Goal: Find specific page/section: Find specific page/section

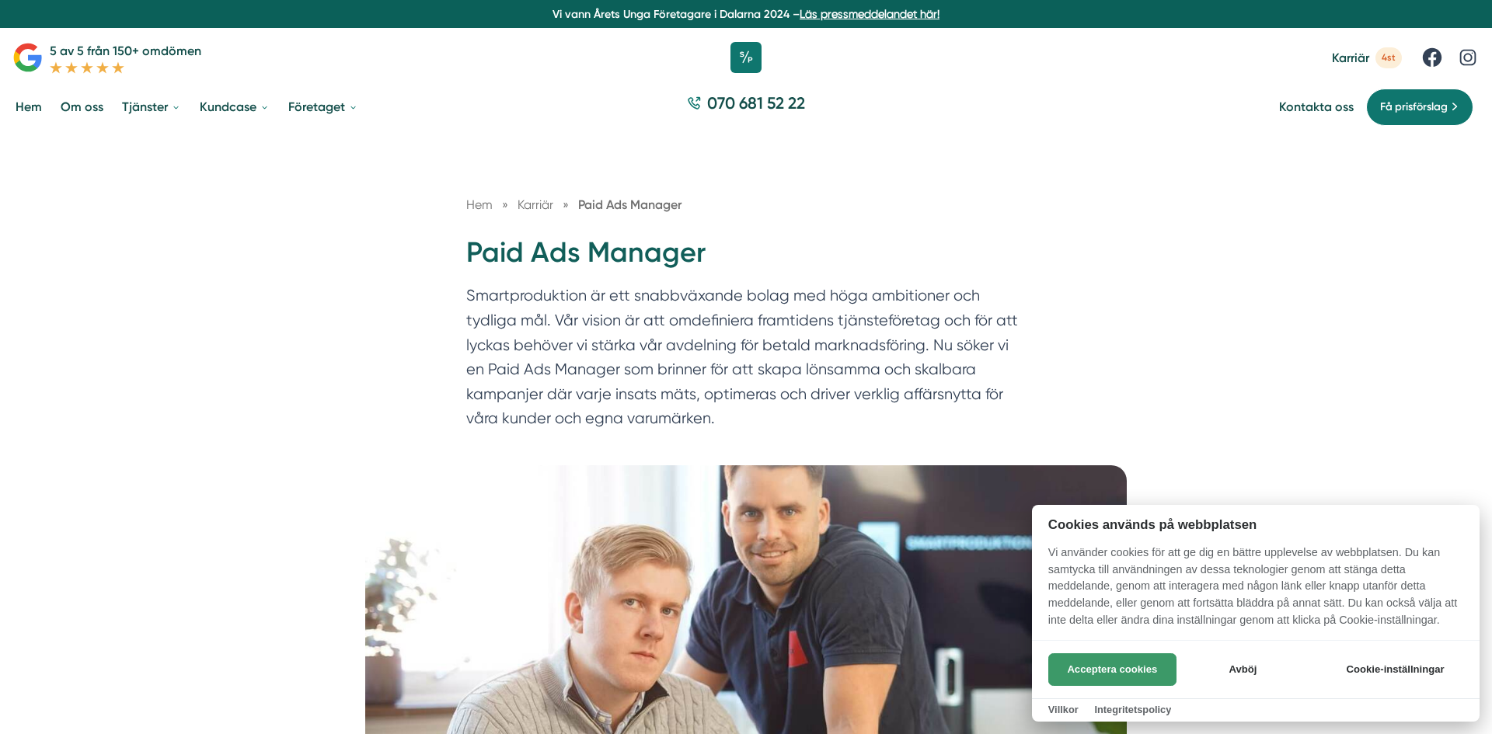
click at [1093, 674] on button "Acceptera cookies" at bounding box center [1112, 669] width 128 height 33
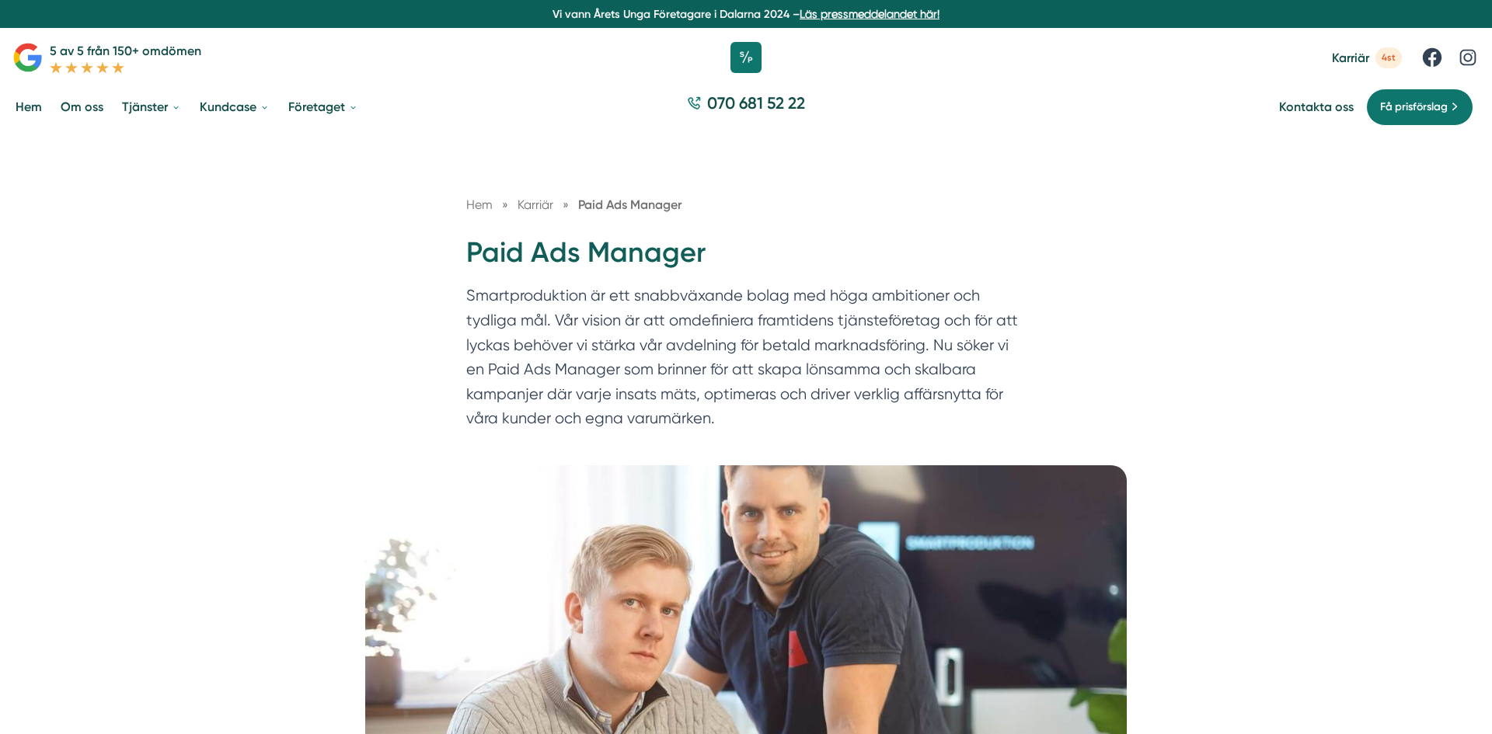
click at [1258, 280] on div "Hem » [GEOGRAPHIC_DATA] » Paid Ads Manager Paid Ads Manager Smartproduktion är …" at bounding box center [746, 299] width 1492 height 332
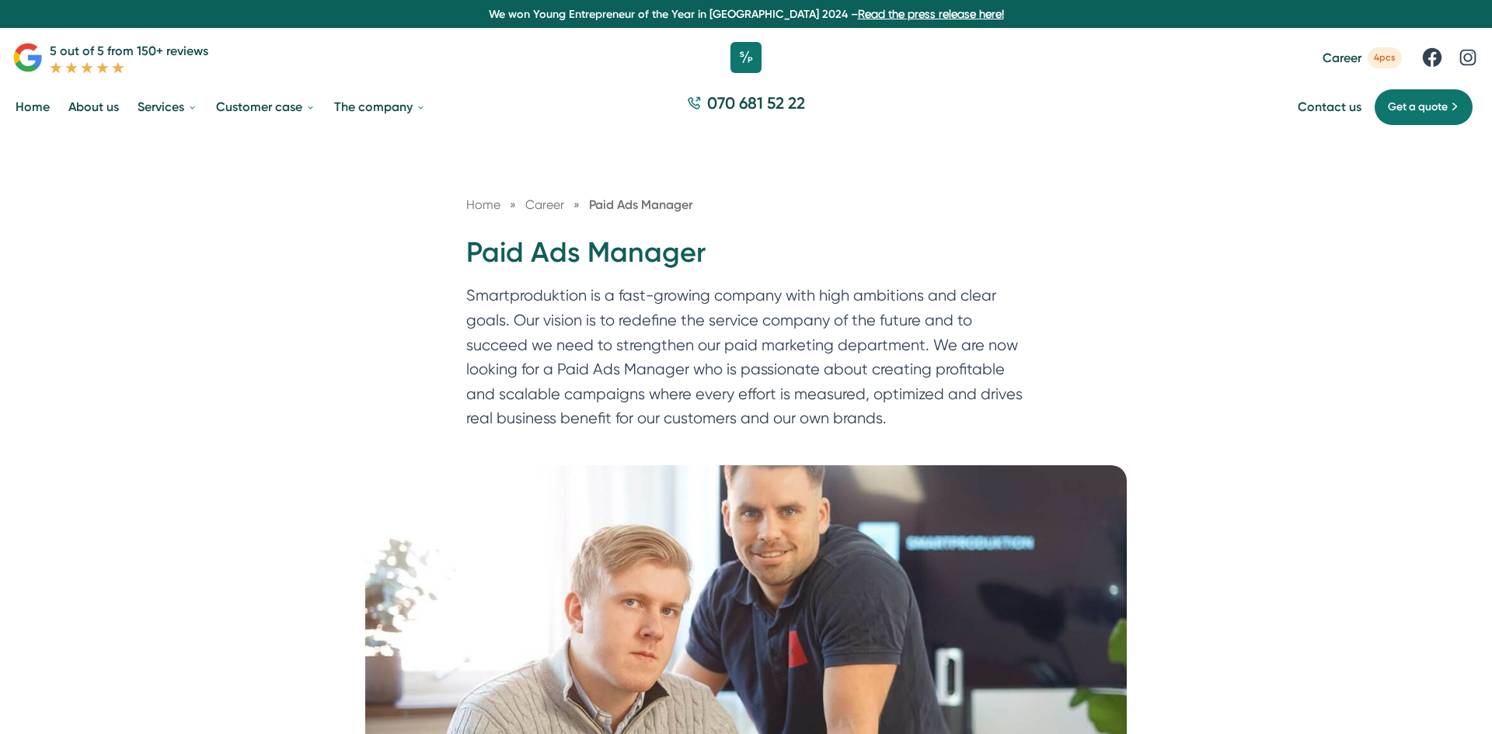
click at [965, 176] on div "Home » Career » Paid Ads Manager Paid Ads Manager Smartproduktion is a fast-gro…" at bounding box center [746, 299] width 1492 height 332
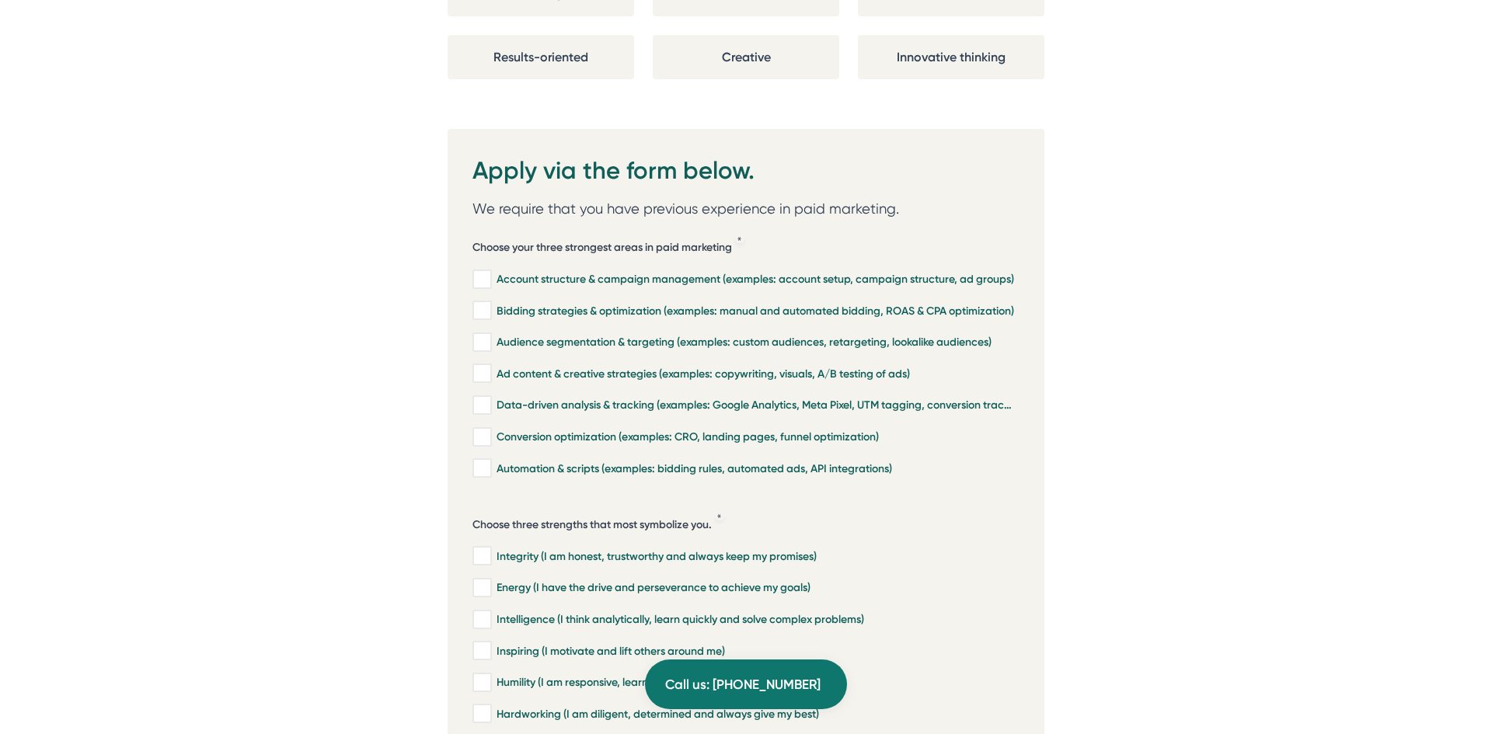
scroll to position [3472, 0]
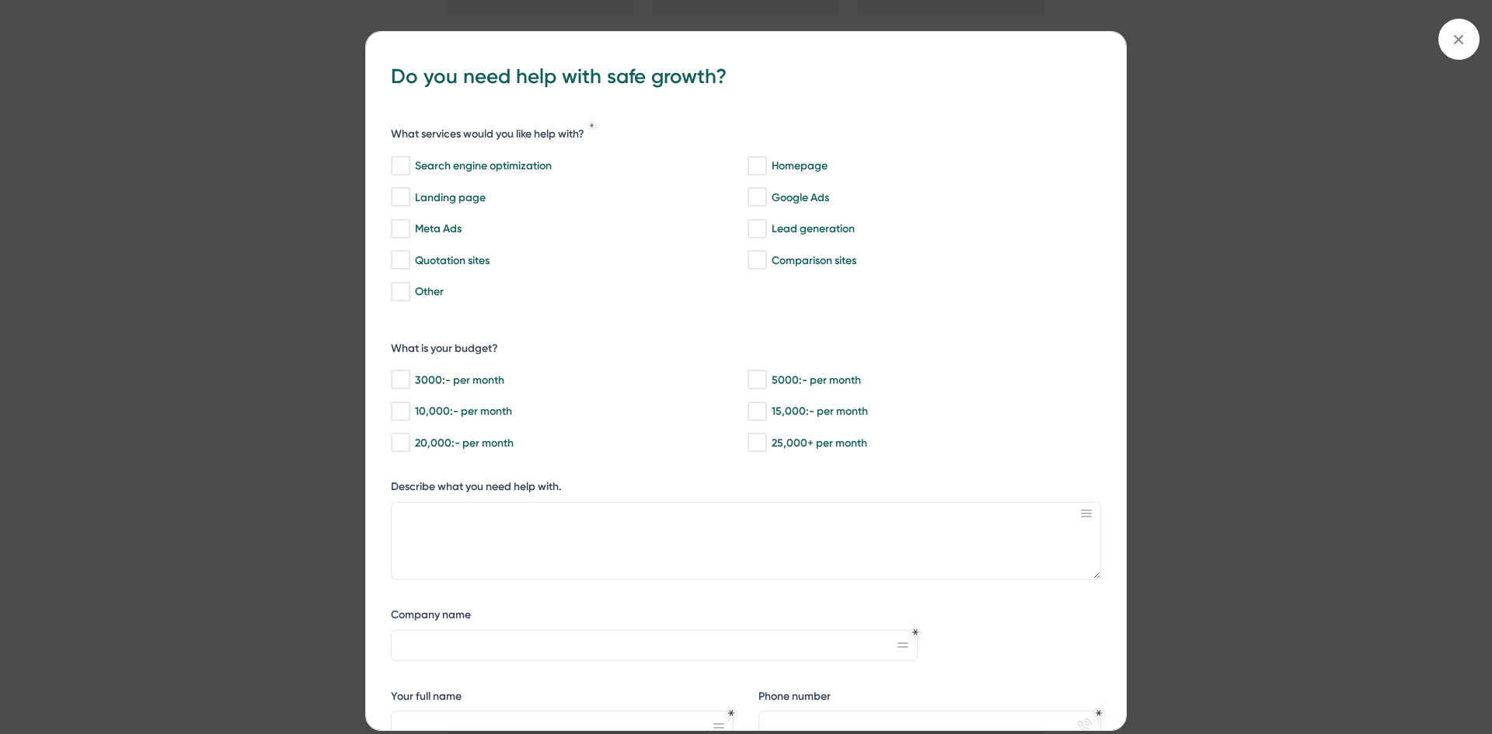
click at [155, 144] on div "bbc9b822-b2c6-488a-ab3e-9a2d59e49c7c Do you need help with safe growth? What se…" at bounding box center [746, 367] width 1492 height 734
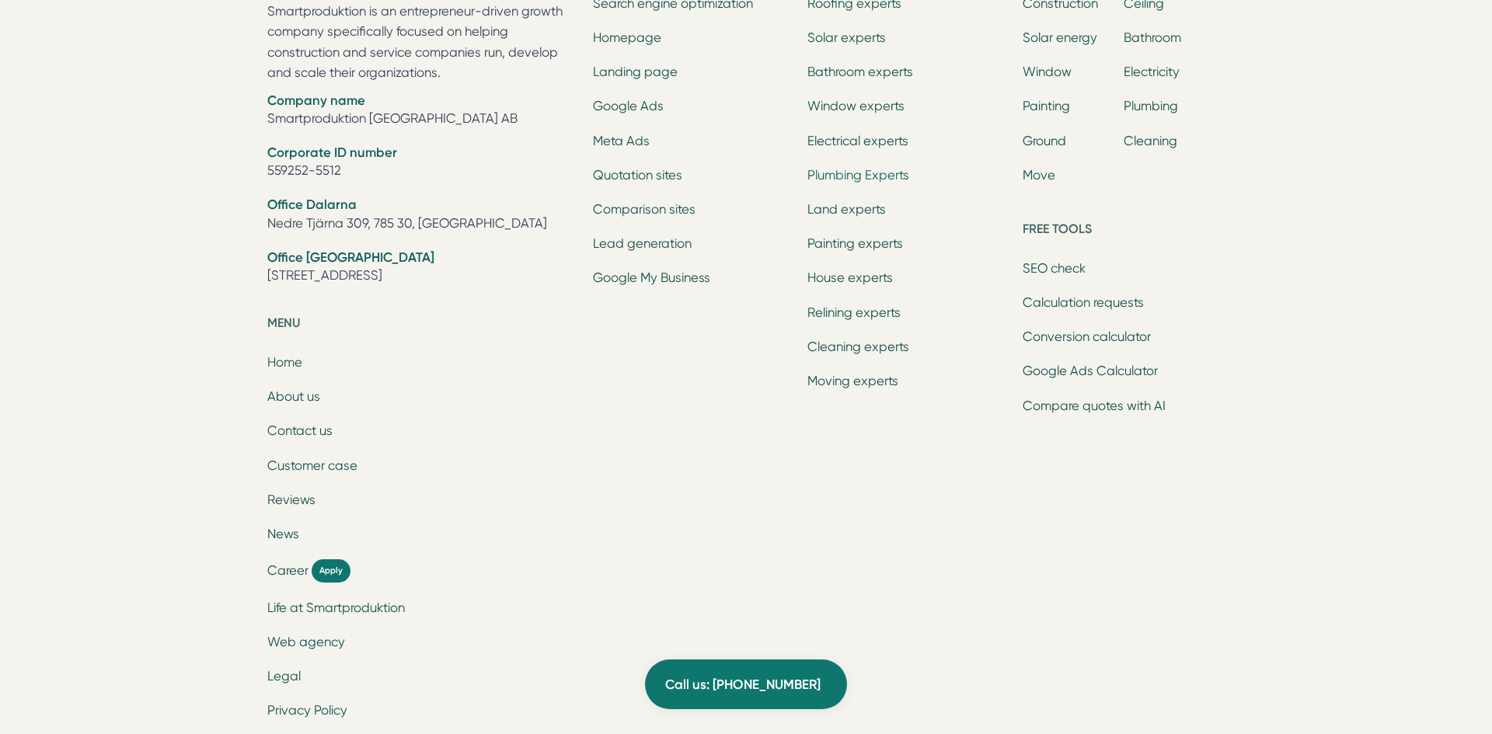
scroll to position [5565, 0]
click at [281, 562] on font "Career" at bounding box center [287, 569] width 41 height 15
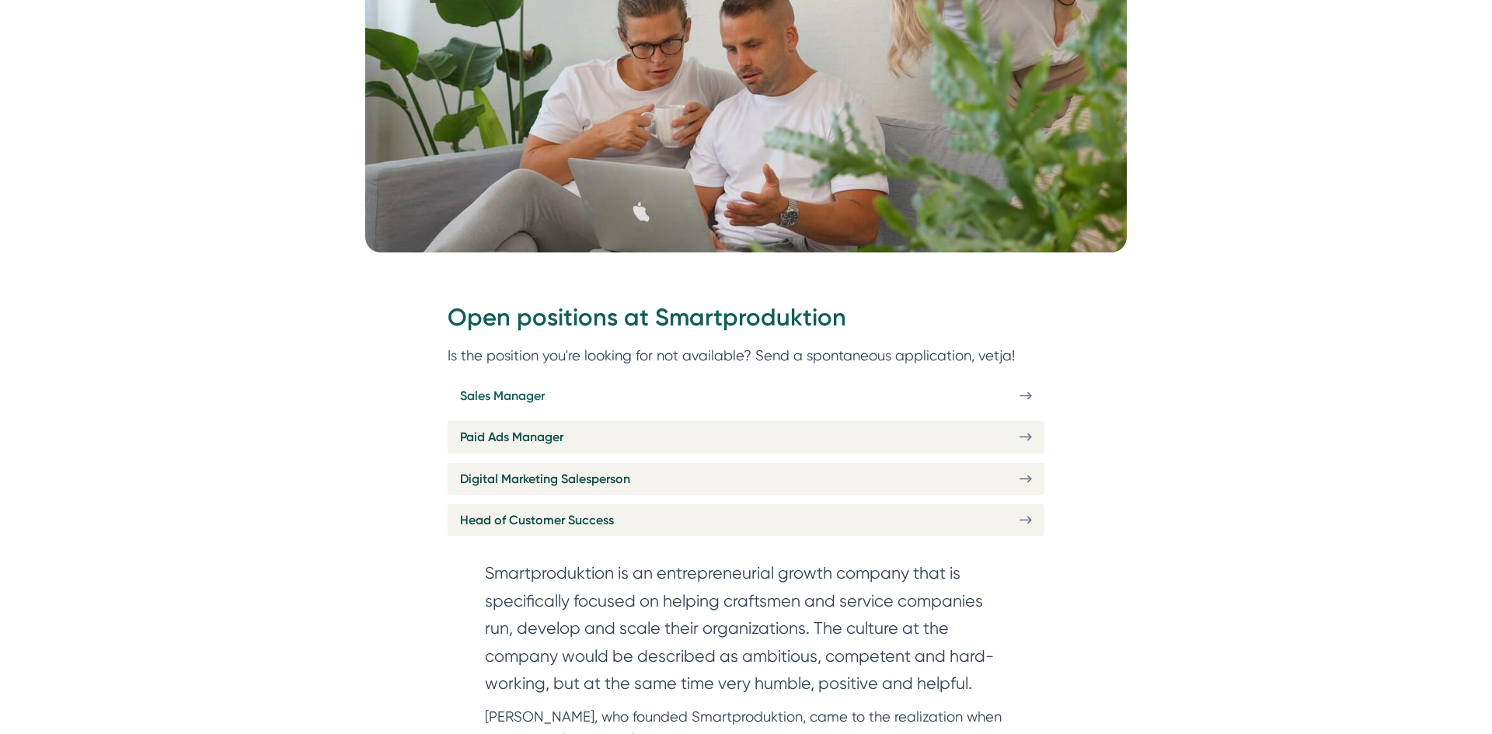
scroll to position [427, 0]
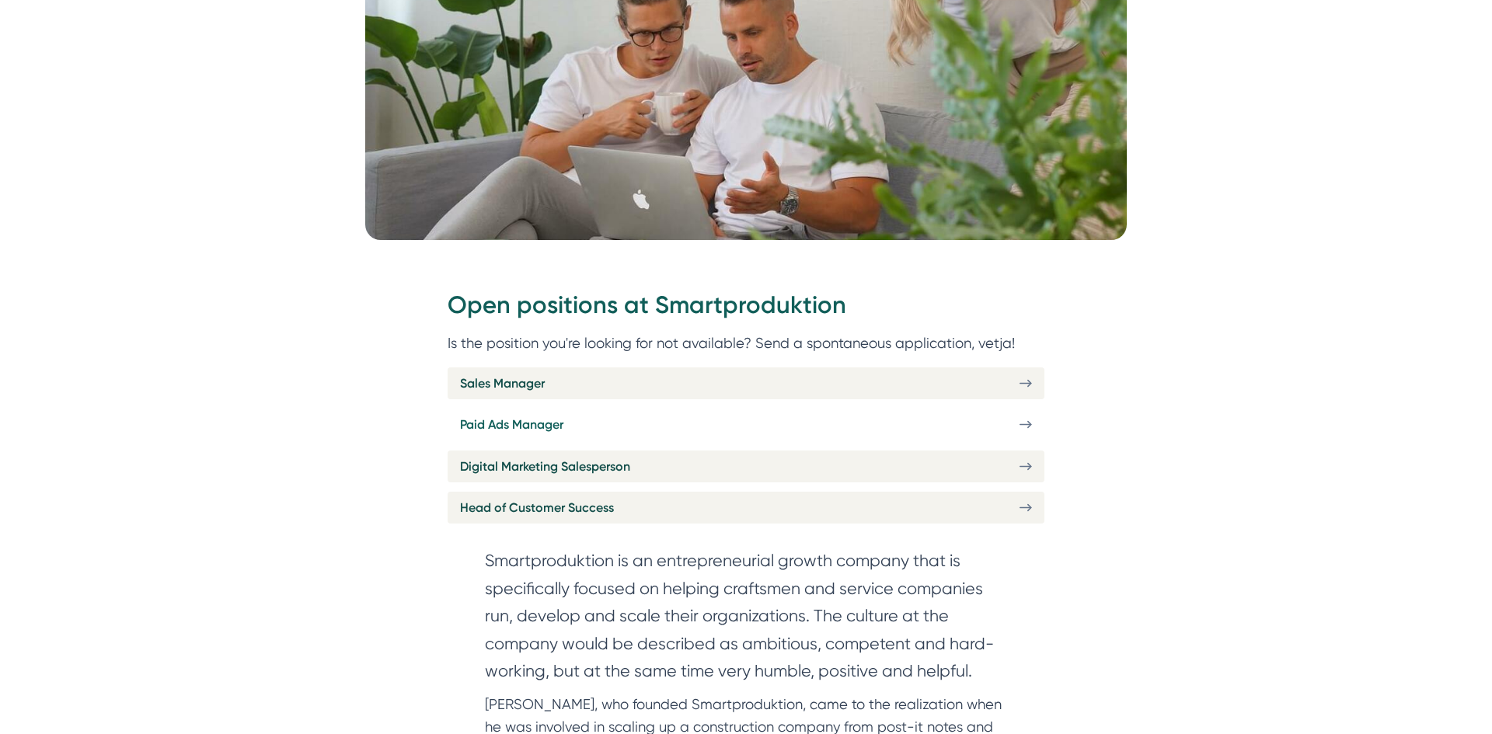
click at [540, 430] on font "Paid Ads Manager" at bounding box center [511, 424] width 103 height 15
